Goal: Task Accomplishment & Management: Manage account settings

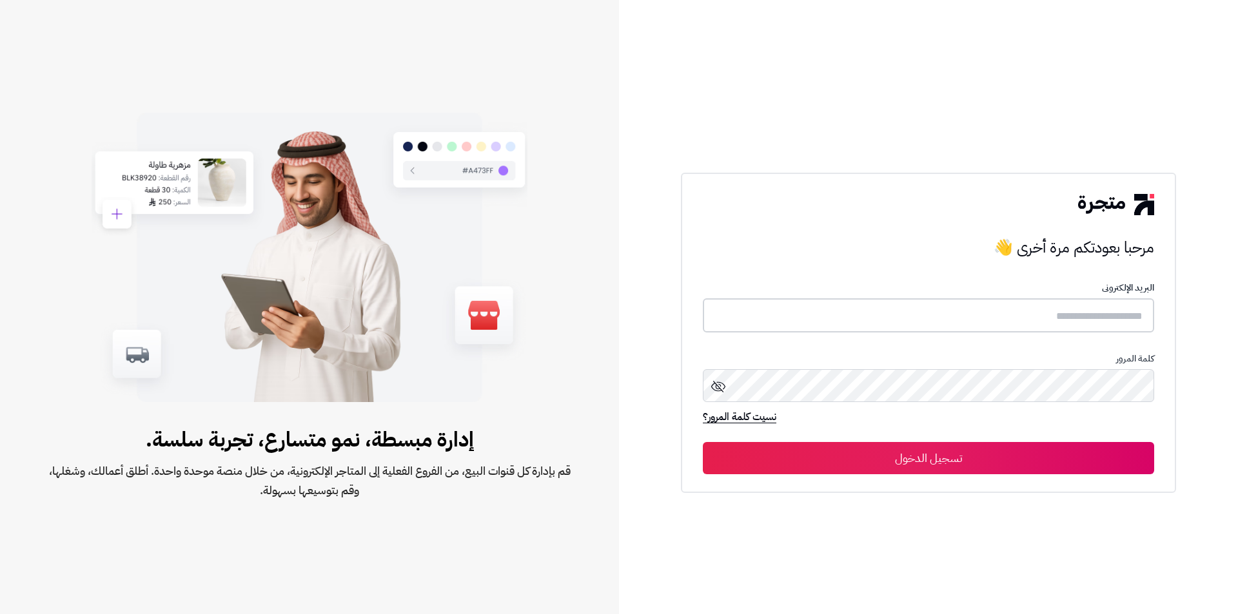
type input "*****"
click at [888, 459] on button "تسجيل الدخول" at bounding box center [928, 458] width 451 height 32
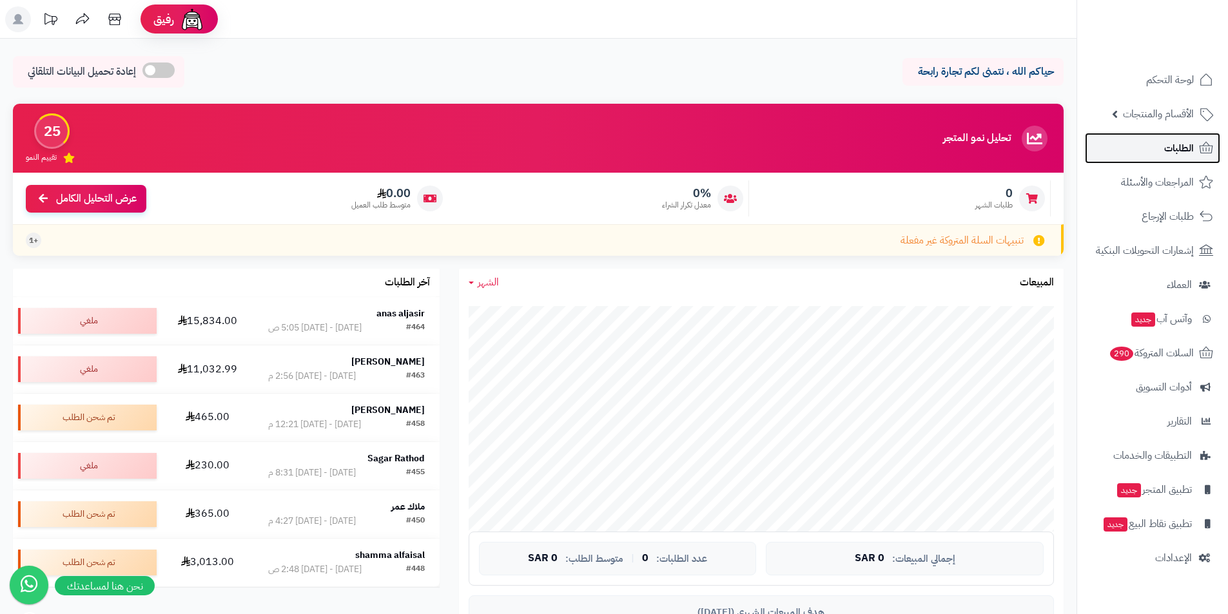
click at [1171, 146] on span "الطلبات" at bounding box center [1179, 148] width 30 height 18
